Goal: Information Seeking & Learning: Check status

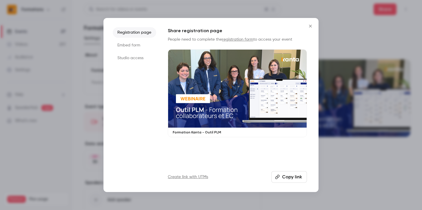
click at [309, 27] on icon "Close" at bounding box center [310, 26] width 7 height 5
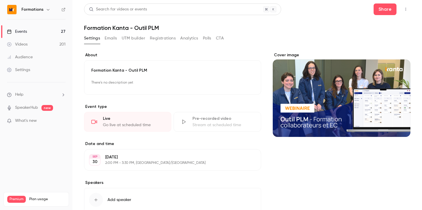
click at [44, 31] on link "Events 27" at bounding box center [36, 31] width 72 height 13
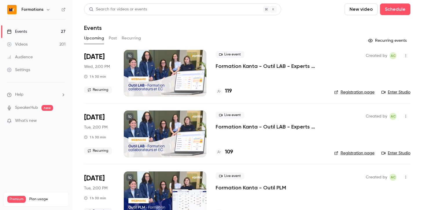
click at [113, 37] on button "Past" at bounding box center [113, 38] width 8 height 9
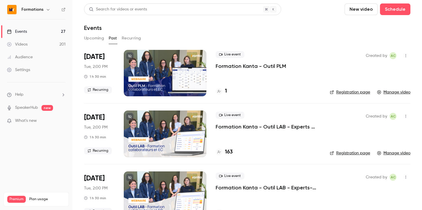
click at [241, 126] on p "Formation Kanta - Outil LAB - Experts Comptables & Collaborateurs" at bounding box center [268, 126] width 105 height 7
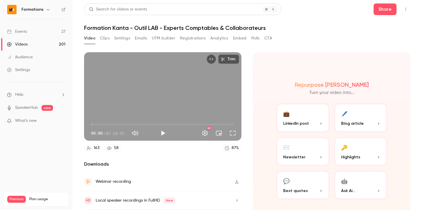
click at [192, 36] on button "Registrations" at bounding box center [193, 38] width 26 height 9
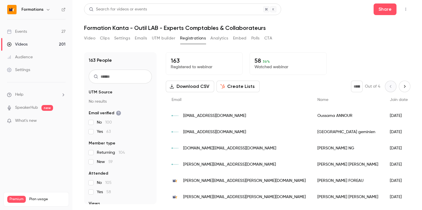
click at [115, 79] on input "text" at bounding box center [120, 77] width 63 height 14
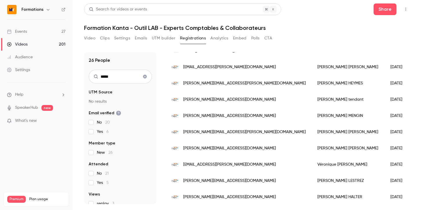
scroll to position [72, 0]
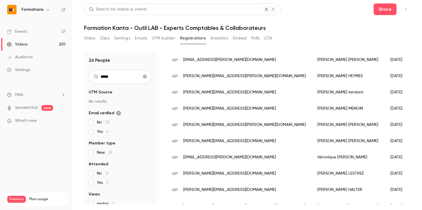
type input "*****"
